Goal: Navigation & Orientation: Locate item on page

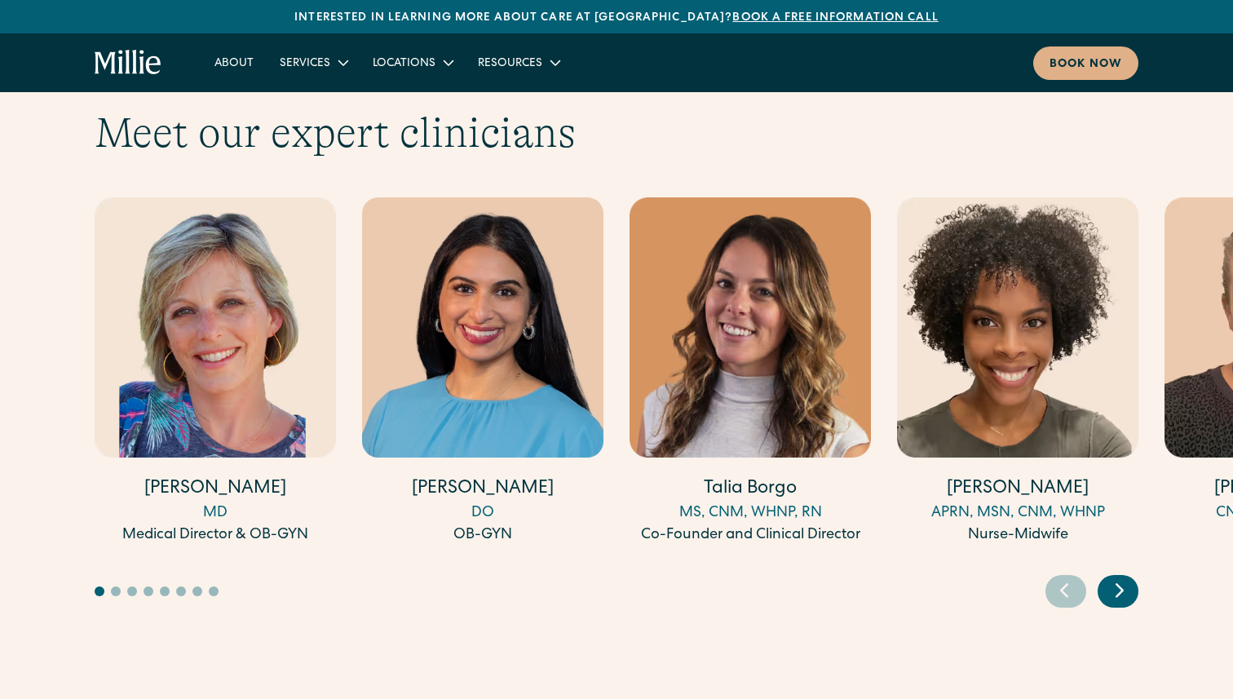
scroll to position [4461, 0]
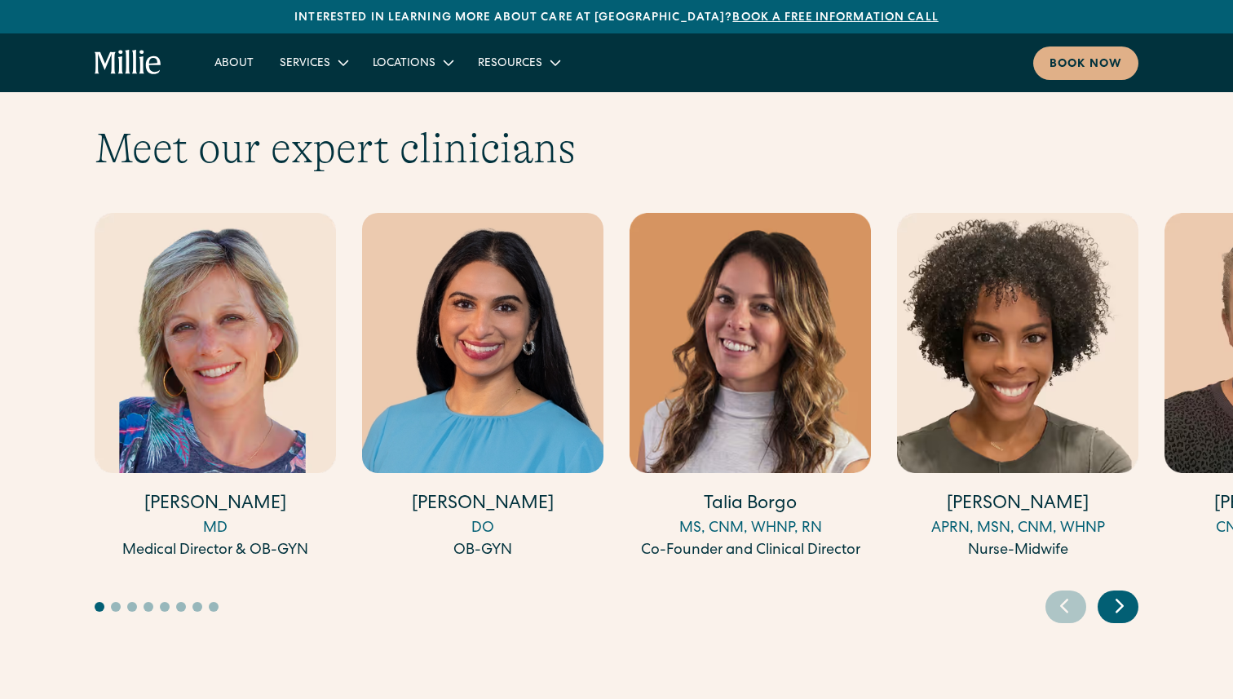
click at [1128, 593] on icon "Next slide" at bounding box center [1119, 605] width 24 height 25
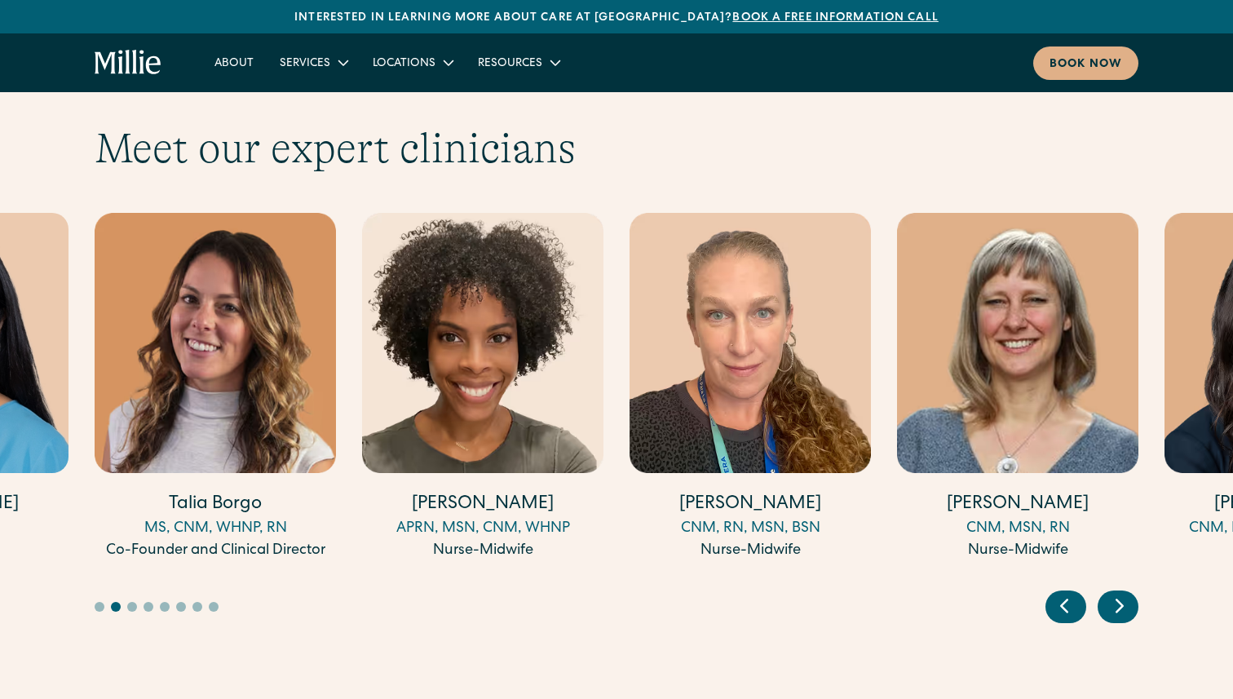
click at [1128, 593] on icon "Next slide" at bounding box center [1119, 605] width 24 height 25
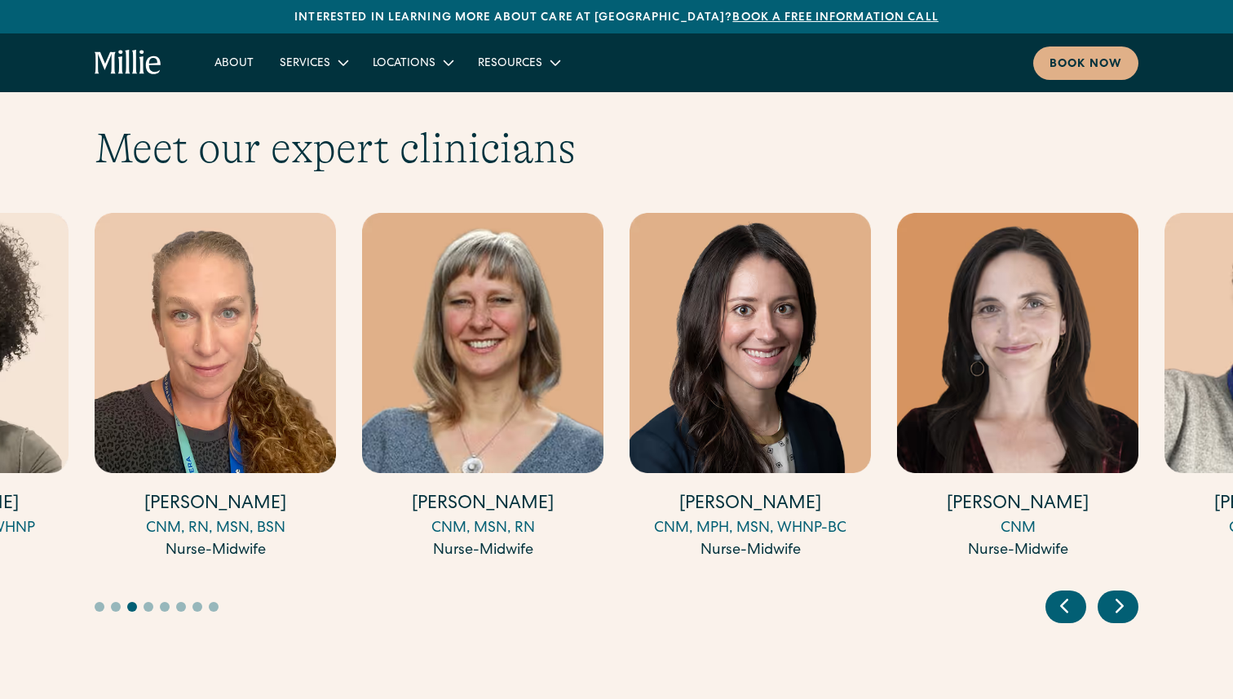
click at [1128, 593] on icon "Next slide" at bounding box center [1119, 605] width 24 height 25
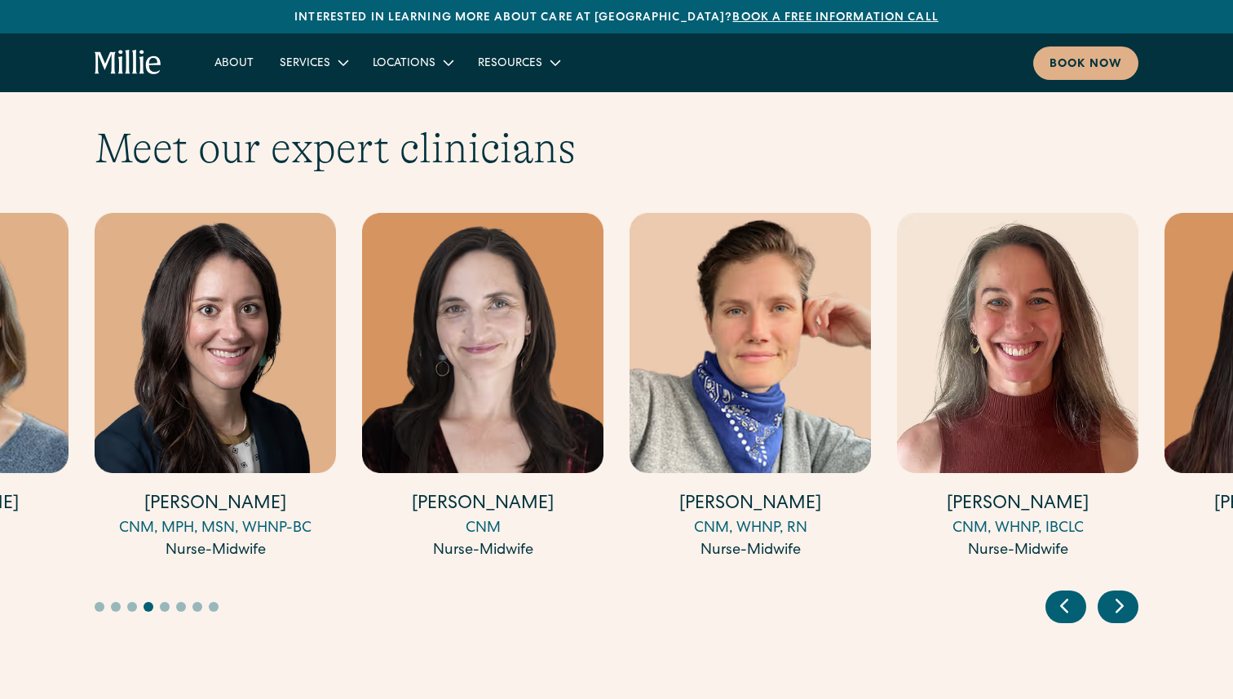
click at [1128, 593] on icon "Next slide" at bounding box center [1119, 605] width 24 height 25
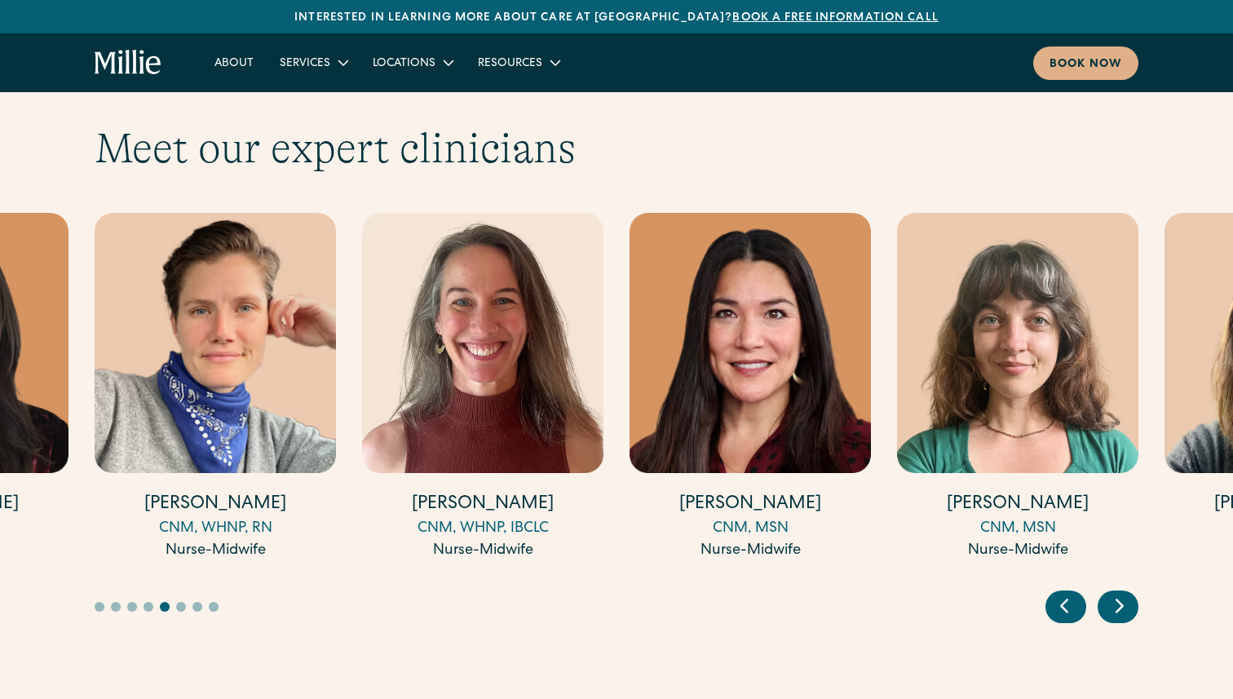
click at [1128, 593] on icon "Next slide" at bounding box center [1119, 605] width 24 height 25
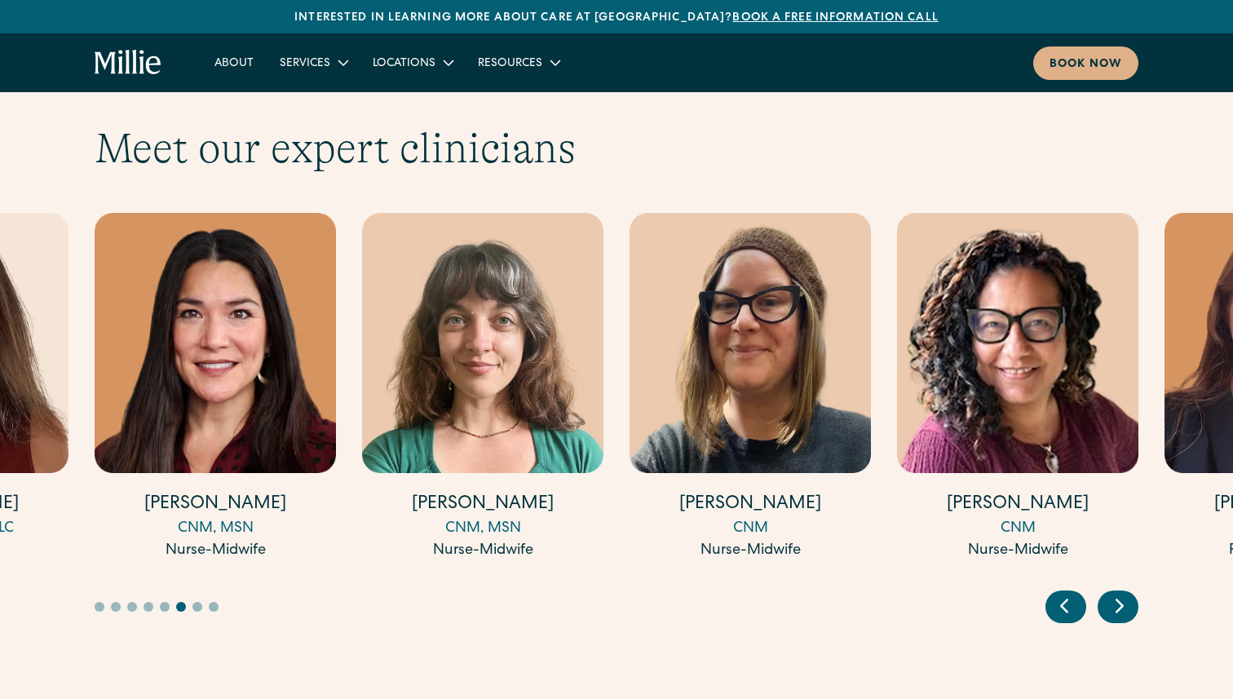
click at [1128, 593] on icon "Next slide" at bounding box center [1119, 605] width 24 height 25
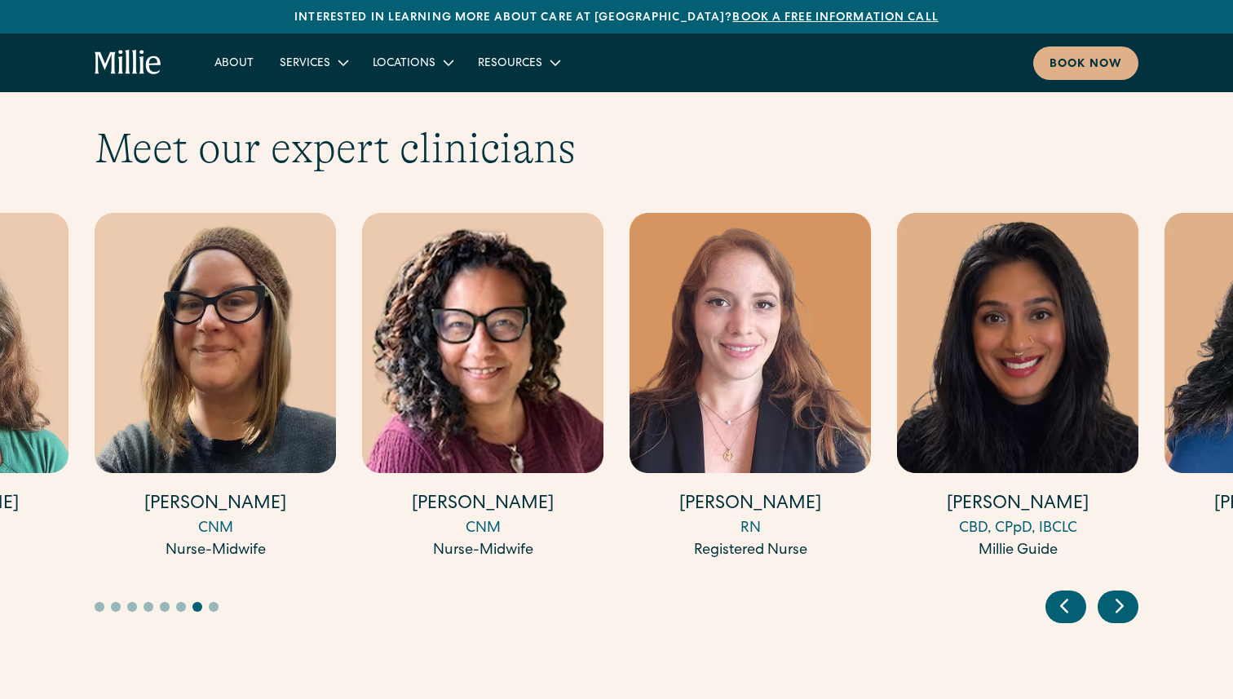
click at [1128, 593] on icon "Next slide" at bounding box center [1119, 605] width 24 height 25
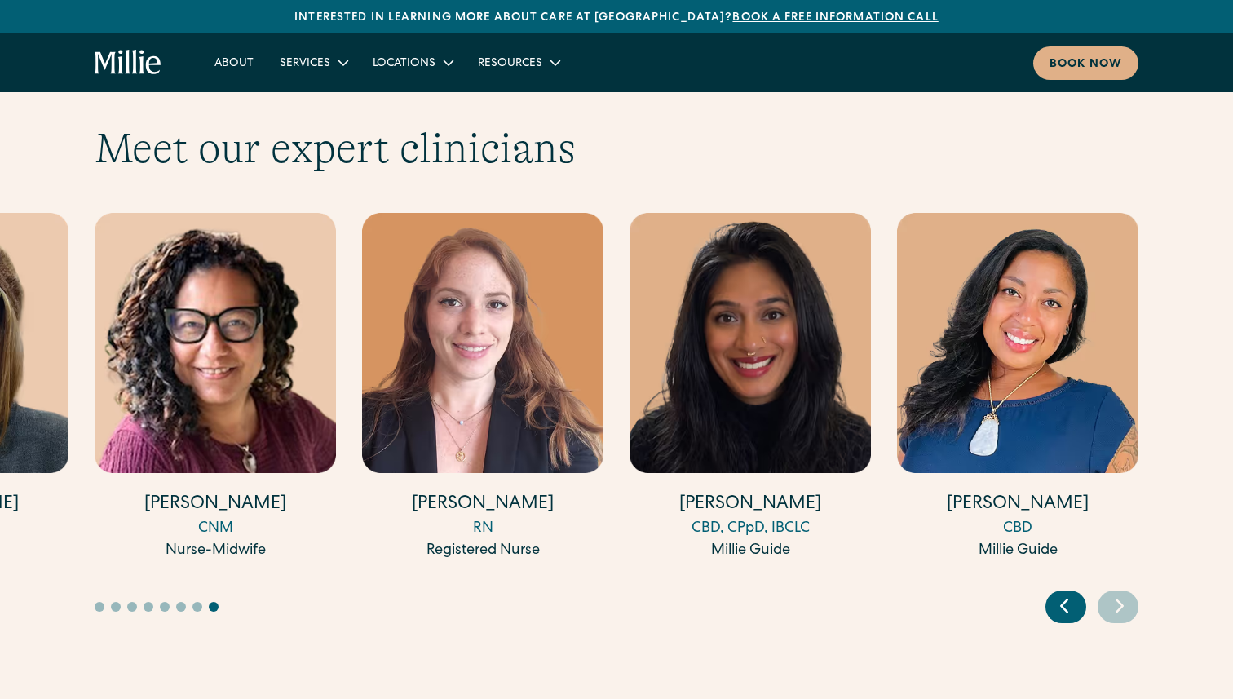
click at [1128, 593] on icon "Next slide" at bounding box center [1119, 605] width 24 height 25
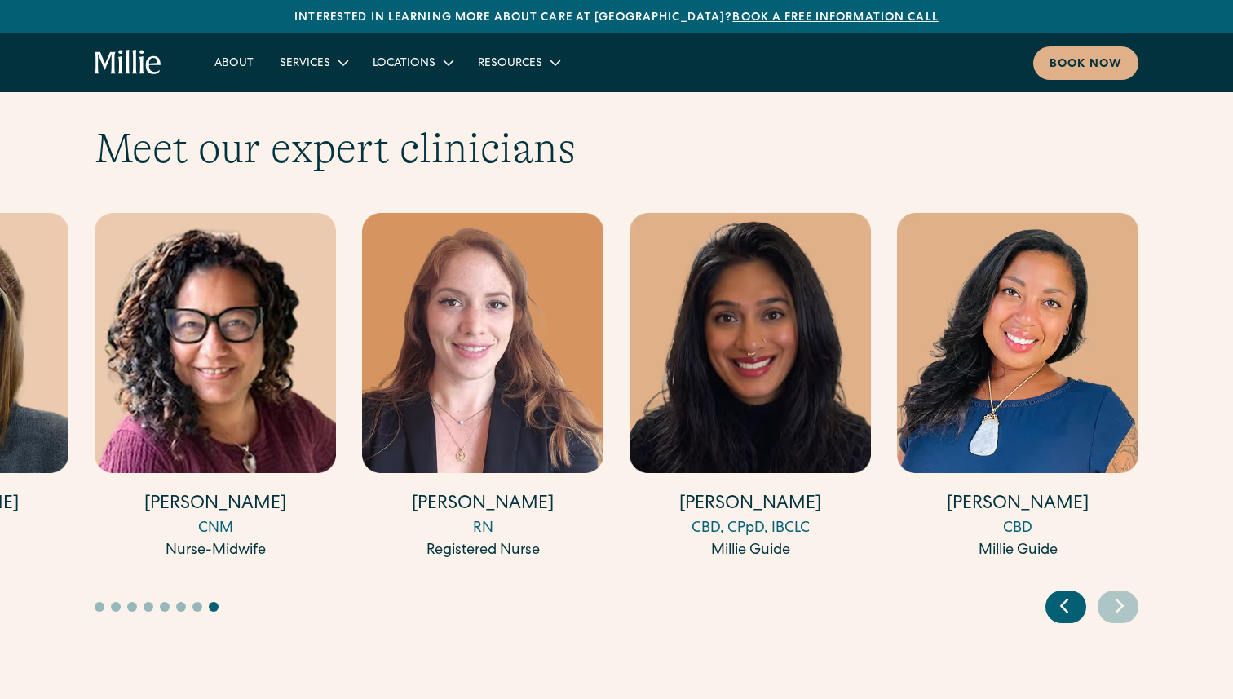
click at [1128, 593] on icon "Next slide" at bounding box center [1119, 605] width 24 height 25
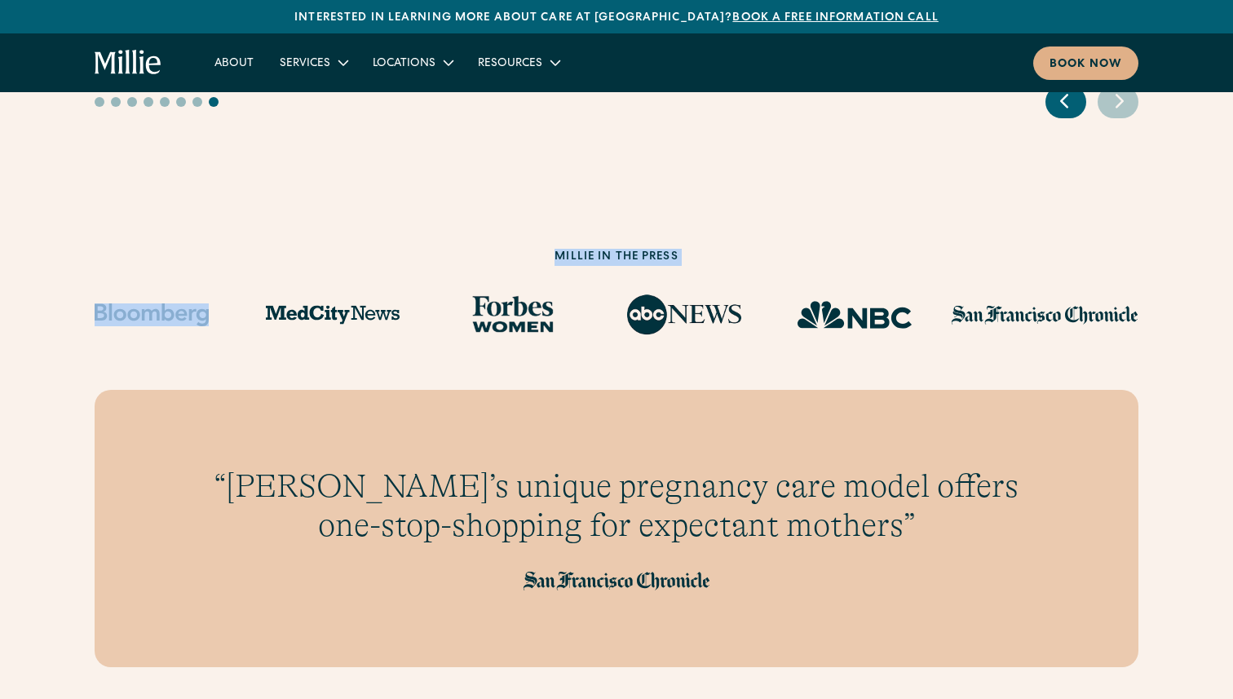
scroll to position [4988, 0]
